Goal: Answer question/provide support: Share knowledge or assist other users

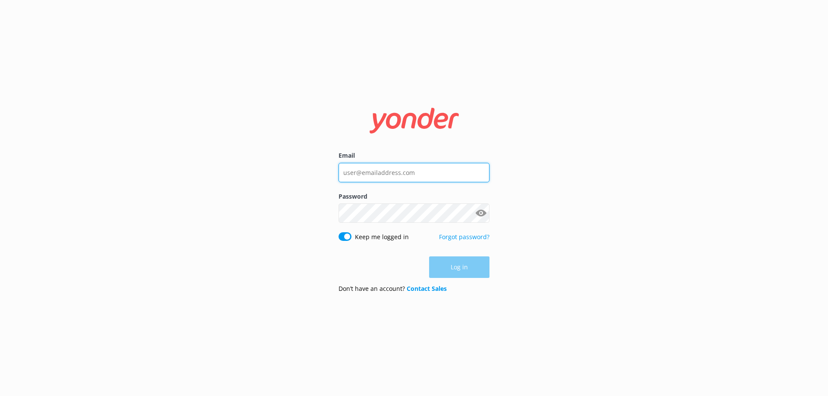
type input "[EMAIL_ADDRESS][DOMAIN_NAME]"
click at [467, 268] on div "Log in" at bounding box center [413, 267] width 151 height 22
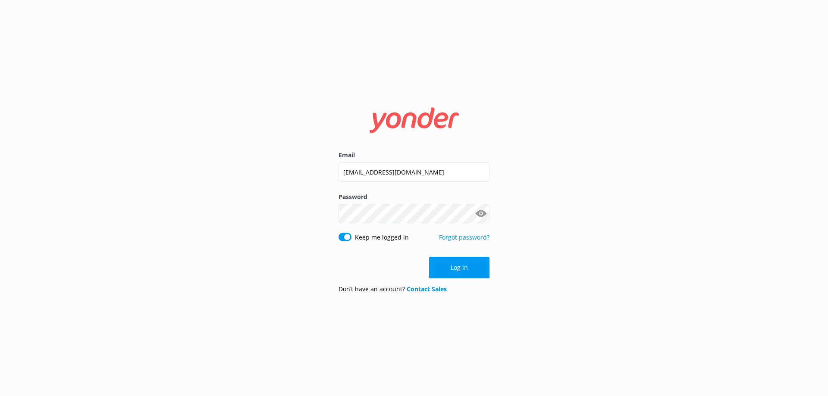
click at [467, 268] on button "Log in" at bounding box center [459, 268] width 60 height 22
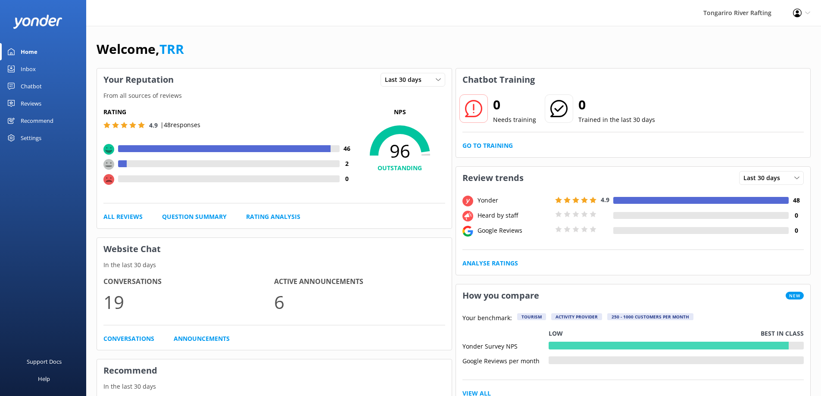
click at [38, 82] on div "Chatbot" at bounding box center [31, 86] width 21 height 17
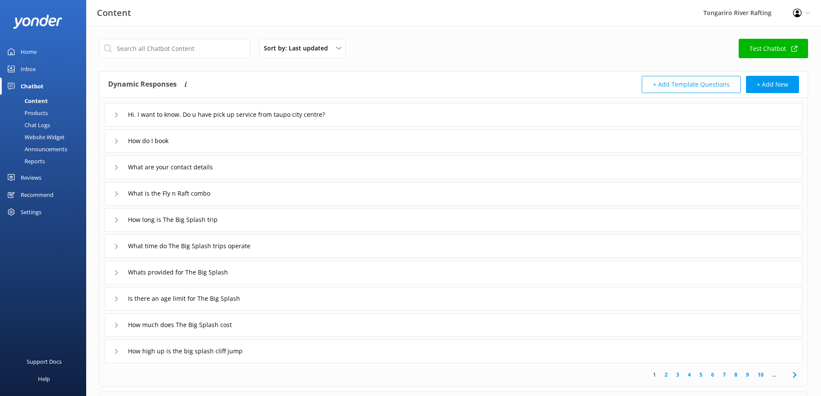
click at [48, 69] on link "Inbox" at bounding box center [43, 68] width 86 height 17
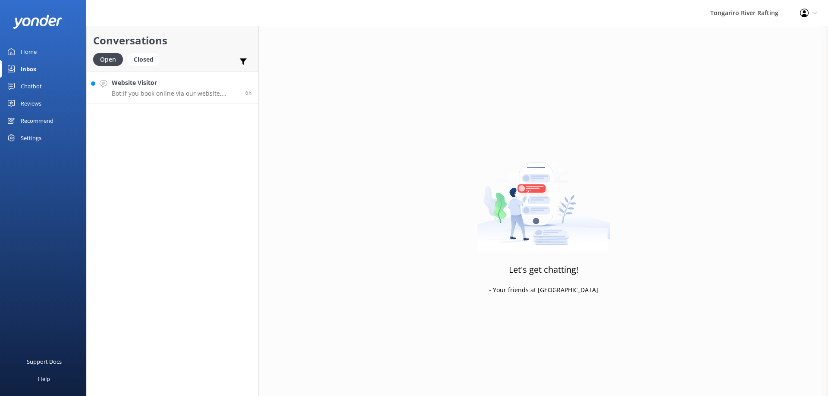
click at [163, 85] on h4 "Website Visitor" at bounding box center [175, 82] width 127 height 9
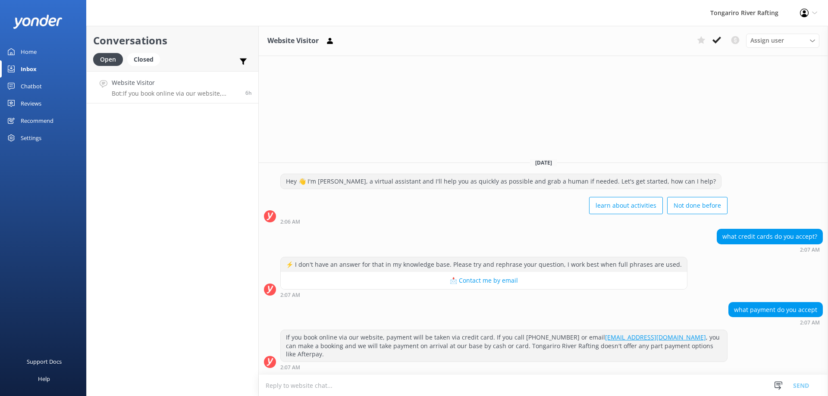
click at [41, 50] on link "Home" at bounding box center [43, 51] width 86 height 17
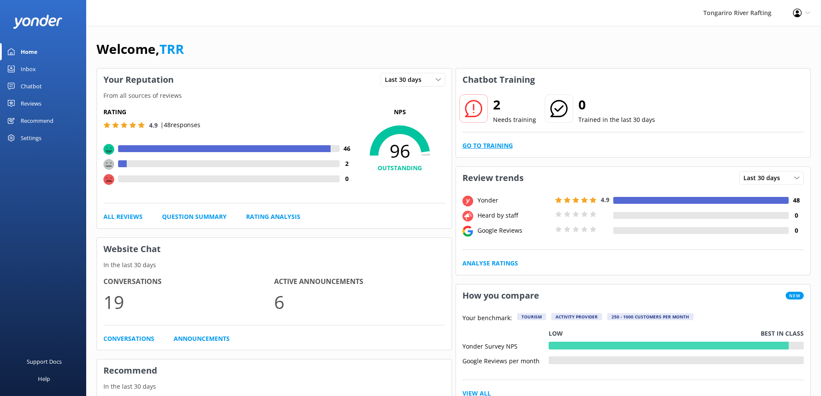
click at [485, 147] on link "Go to Training" at bounding box center [488, 145] width 50 height 9
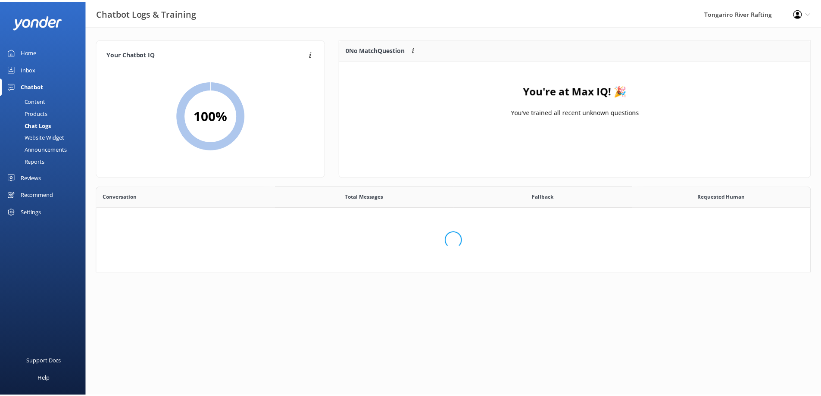
scroll to position [101, 464]
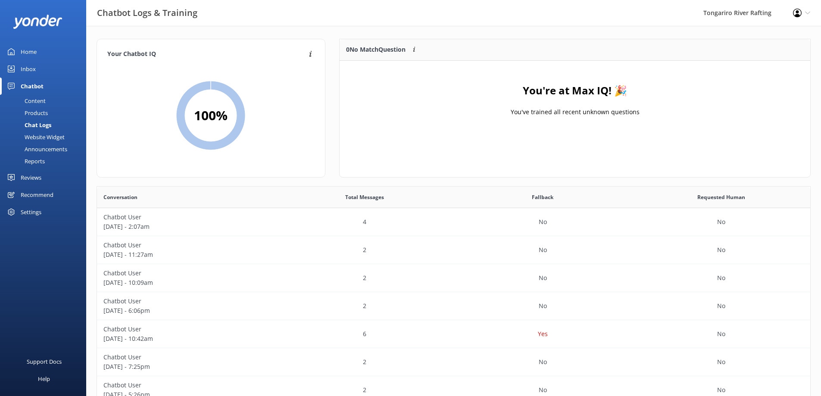
click at [29, 100] on div "Content" at bounding box center [25, 101] width 41 height 12
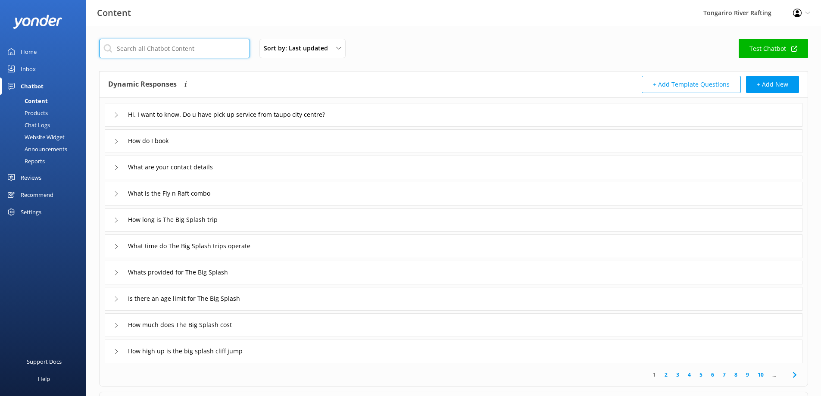
click at [136, 44] on input "text" at bounding box center [174, 48] width 151 height 19
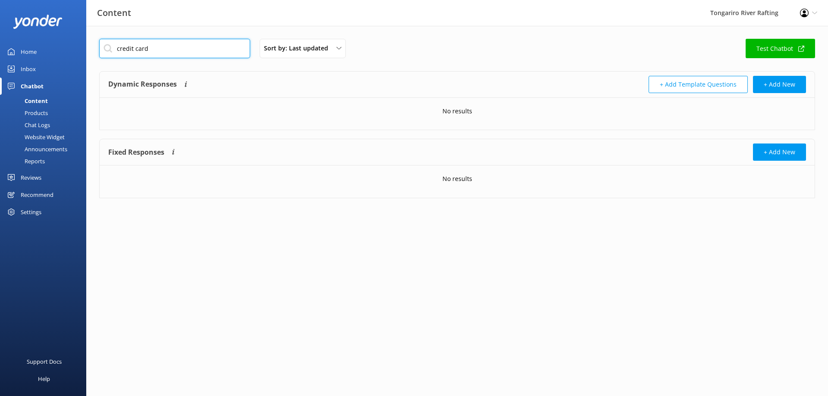
type input "credit card"
click at [35, 87] on div "Chatbot" at bounding box center [32, 86] width 23 height 17
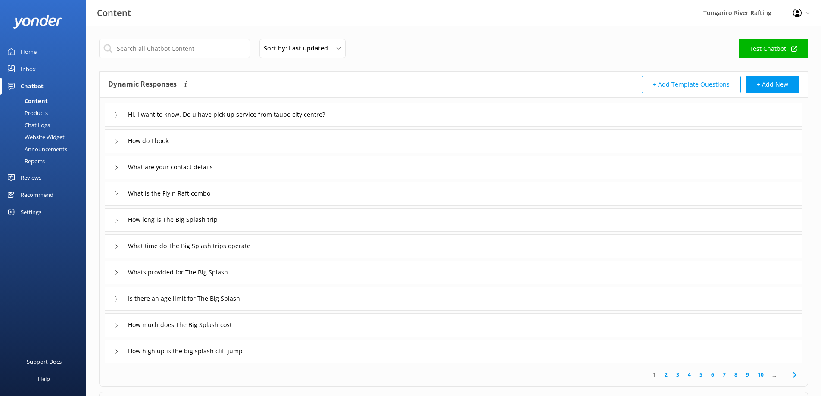
click at [43, 69] on link "Inbox" at bounding box center [43, 68] width 86 height 17
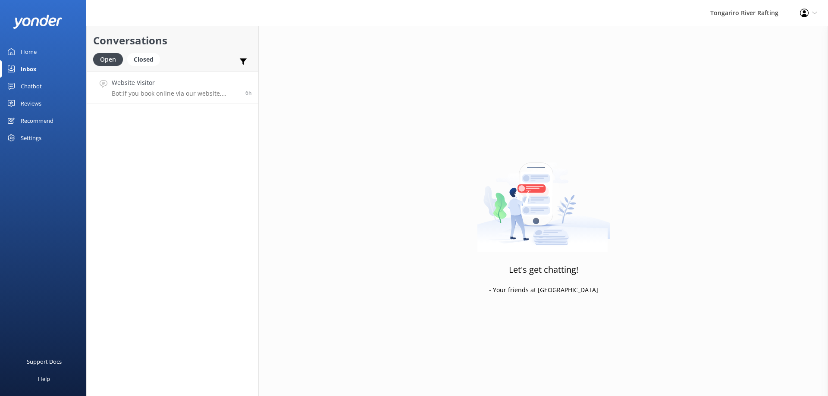
click at [166, 101] on link "Website Visitor Bot: If you book online via our website, payment will be taken …" at bounding box center [173, 87] width 172 height 32
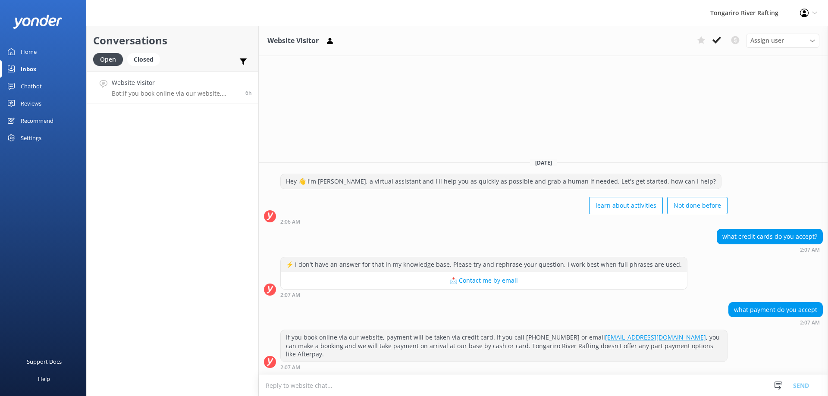
click at [229, 87] on h4 "Website Visitor" at bounding box center [175, 82] width 127 height 9
click at [716, 39] on icon at bounding box center [716, 40] width 9 height 9
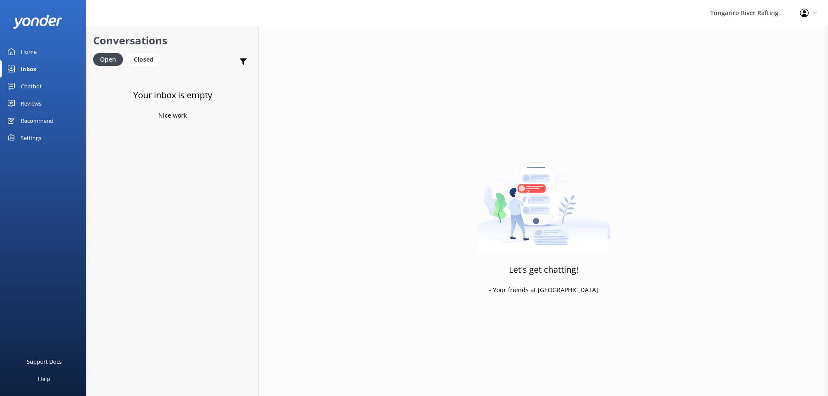
click at [38, 52] on link "Home" at bounding box center [43, 51] width 86 height 17
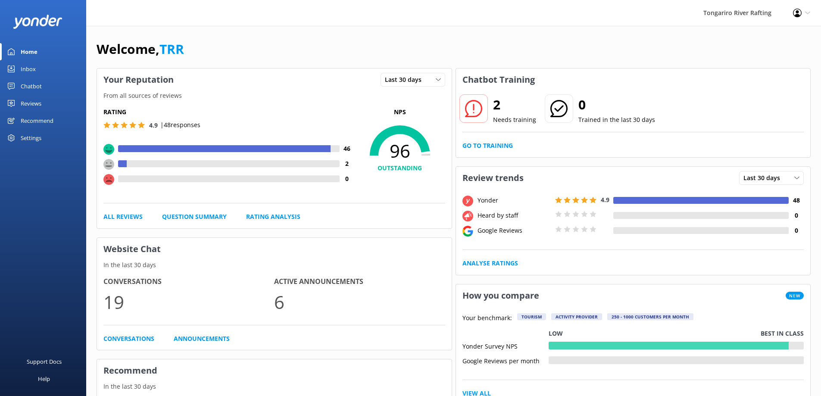
click at [477, 116] on use at bounding box center [473, 108] width 17 height 17
click at [484, 146] on link "Go to Training" at bounding box center [488, 145] width 50 height 9
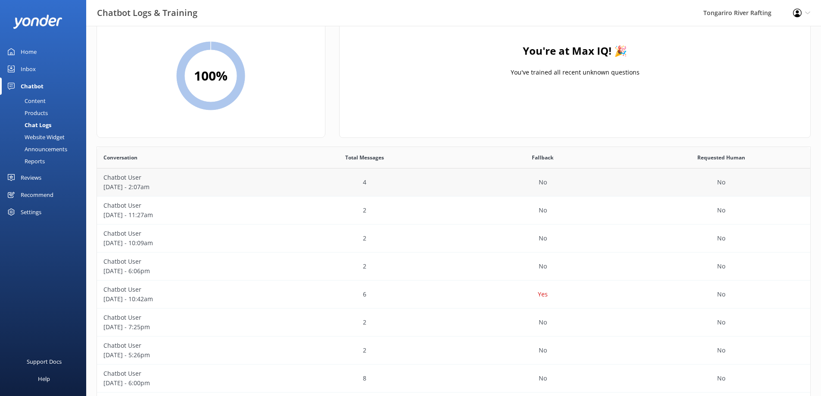
scroll to position [86, 0]
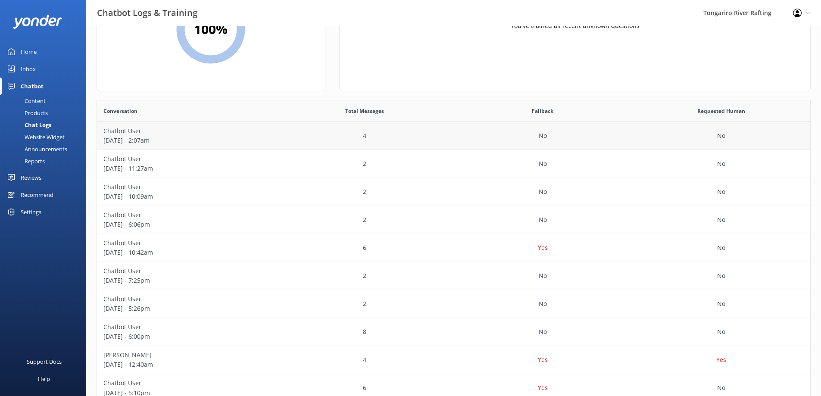
click at [438, 144] on div "4" at bounding box center [364, 136] width 178 height 28
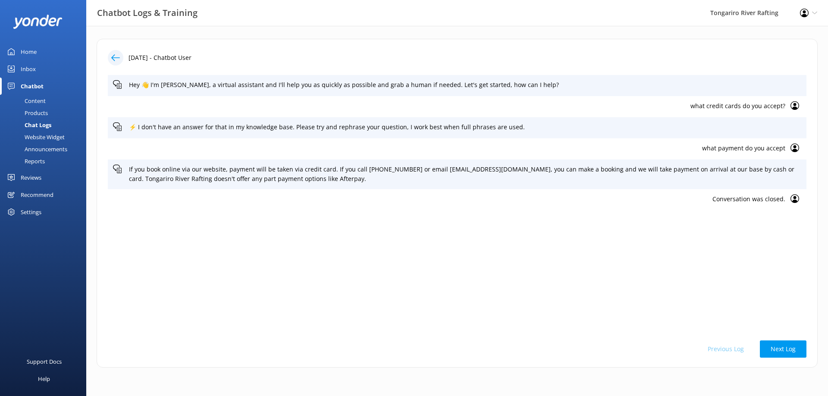
click at [32, 52] on div "Home" at bounding box center [29, 51] width 16 height 17
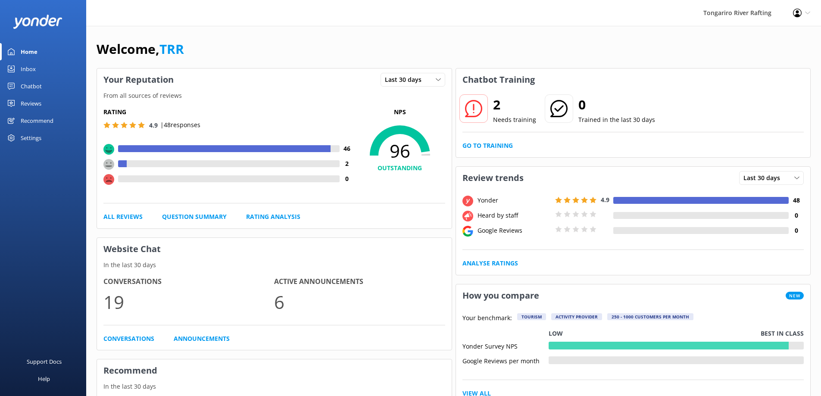
click at [472, 104] on icon at bounding box center [473, 108] width 17 height 17
click at [499, 106] on h2 "2" at bounding box center [514, 104] width 43 height 21
click at [508, 121] on p "Needs training" at bounding box center [514, 119] width 43 height 9
click at [475, 112] on icon at bounding box center [473, 108] width 17 height 17
click at [495, 110] on h2 "2" at bounding box center [514, 104] width 43 height 21
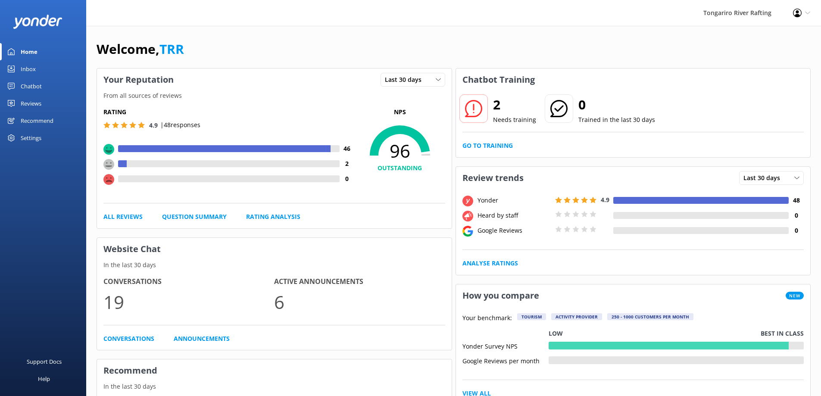
click at [502, 134] on div "2 Needs training 0 Trained in the last 30 days Go to Training" at bounding box center [633, 124] width 355 height 66
click at [481, 103] on icon at bounding box center [473, 108] width 17 height 17
click at [500, 116] on p "Needs training" at bounding box center [514, 119] width 43 height 9
click at [492, 114] on div "2 Needs training" at bounding box center [498, 109] width 78 height 31
click at [463, 113] on div at bounding box center [474, 108] width 28 height 28
